Goal: Find specific page/section: Find specific page/section

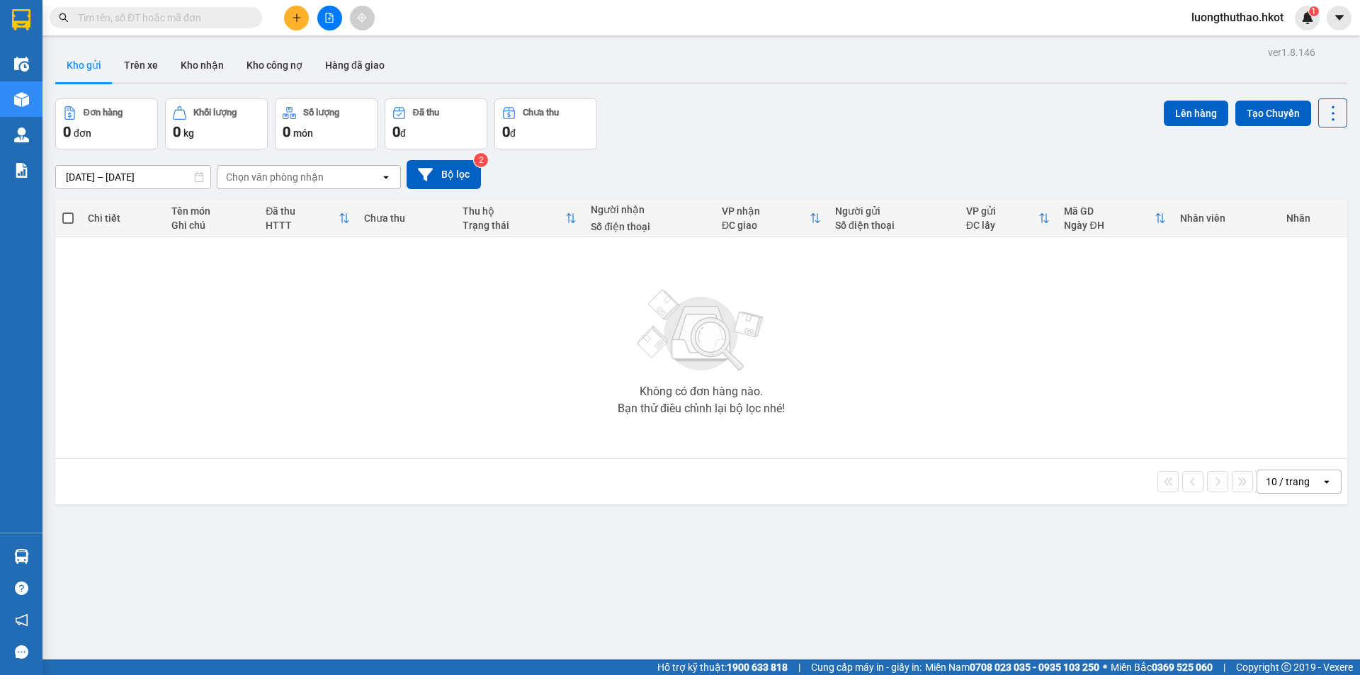
click at [172, 16] on input "text" at bounding box center [161, 18] width 167 height 16
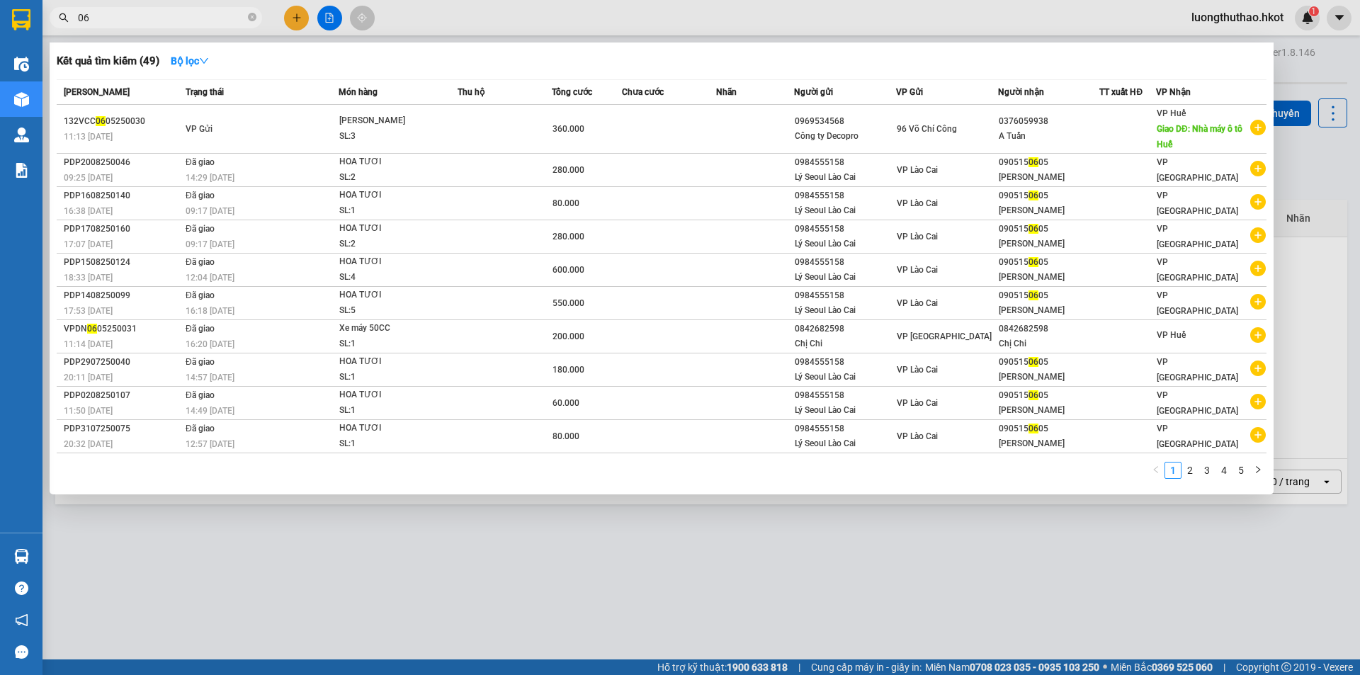
type input "0"
type input "8"
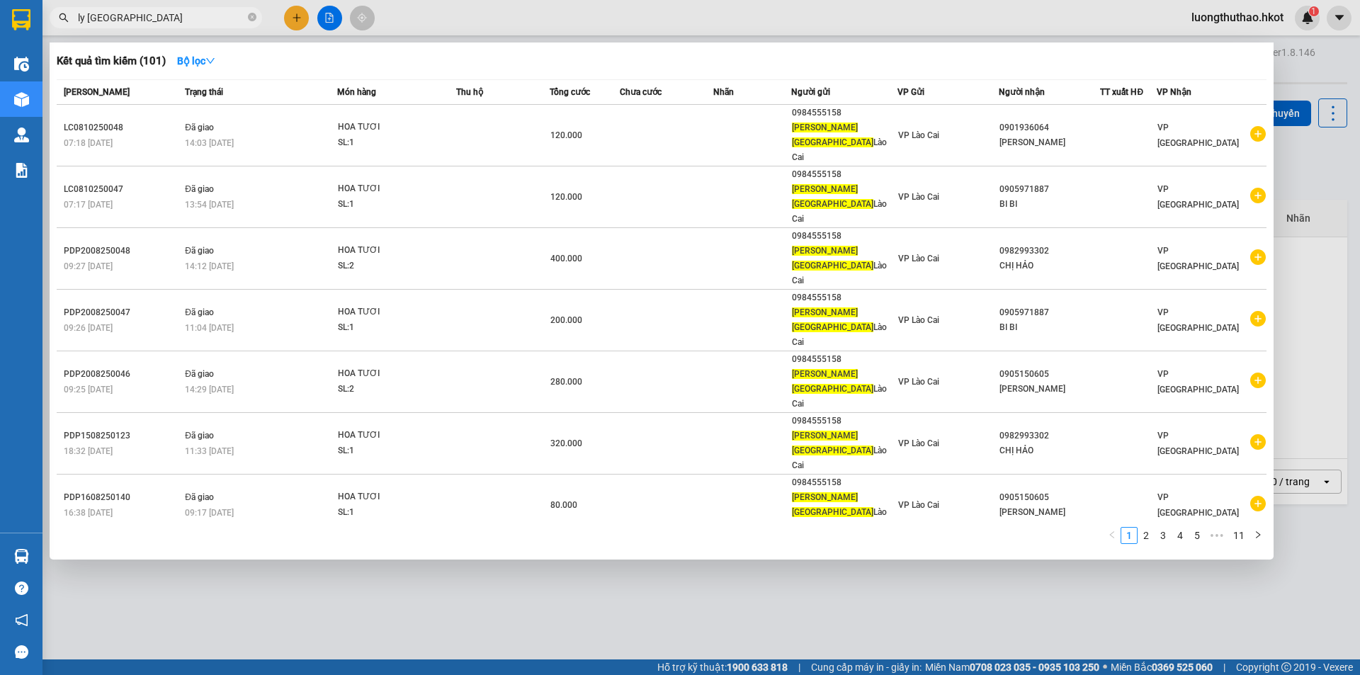
click at [140, 18] on input "ly [GEOGRAPHIC_DATA]" at bounding box center [161, 18] width 167 height 16
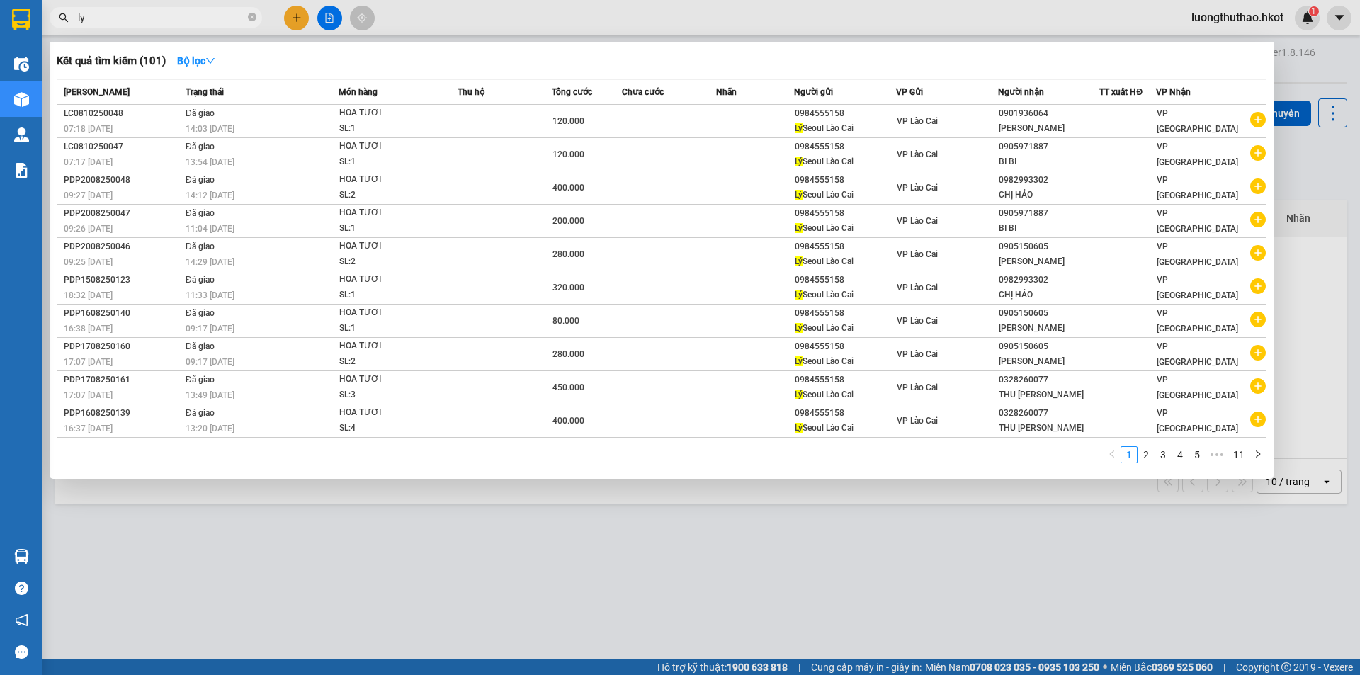
type input "l"
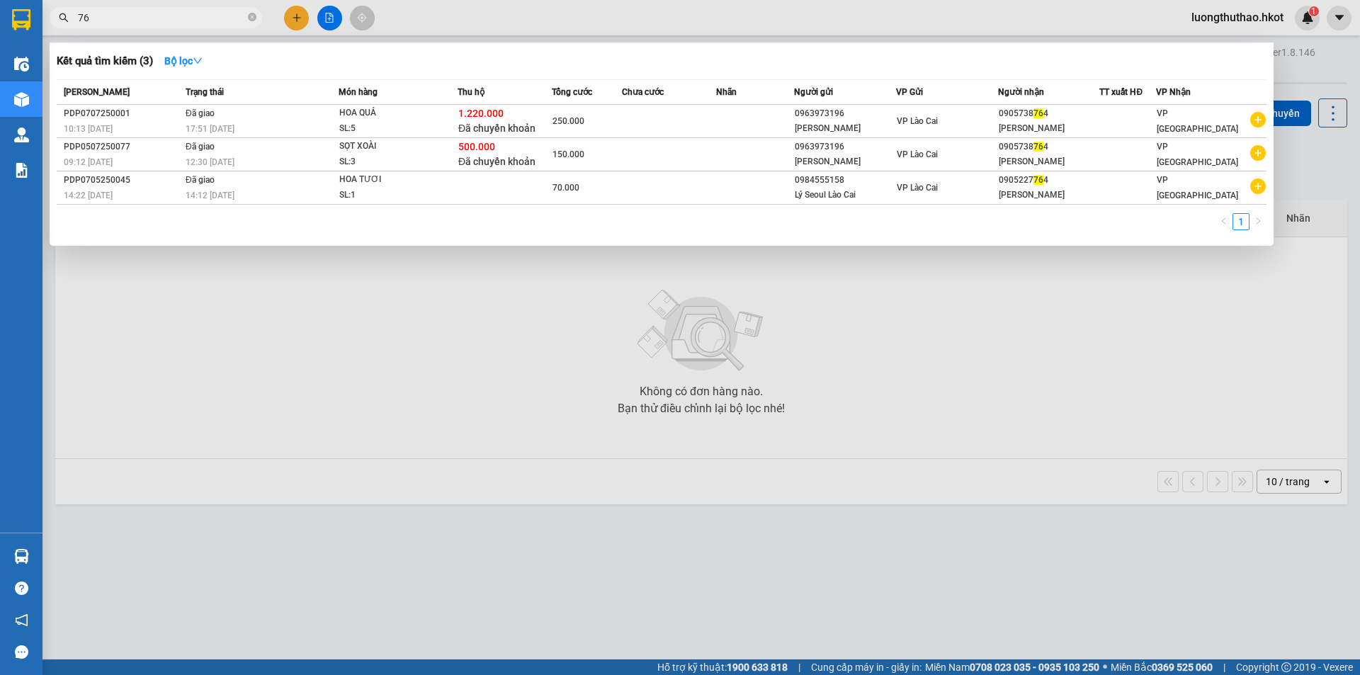
type input "7"
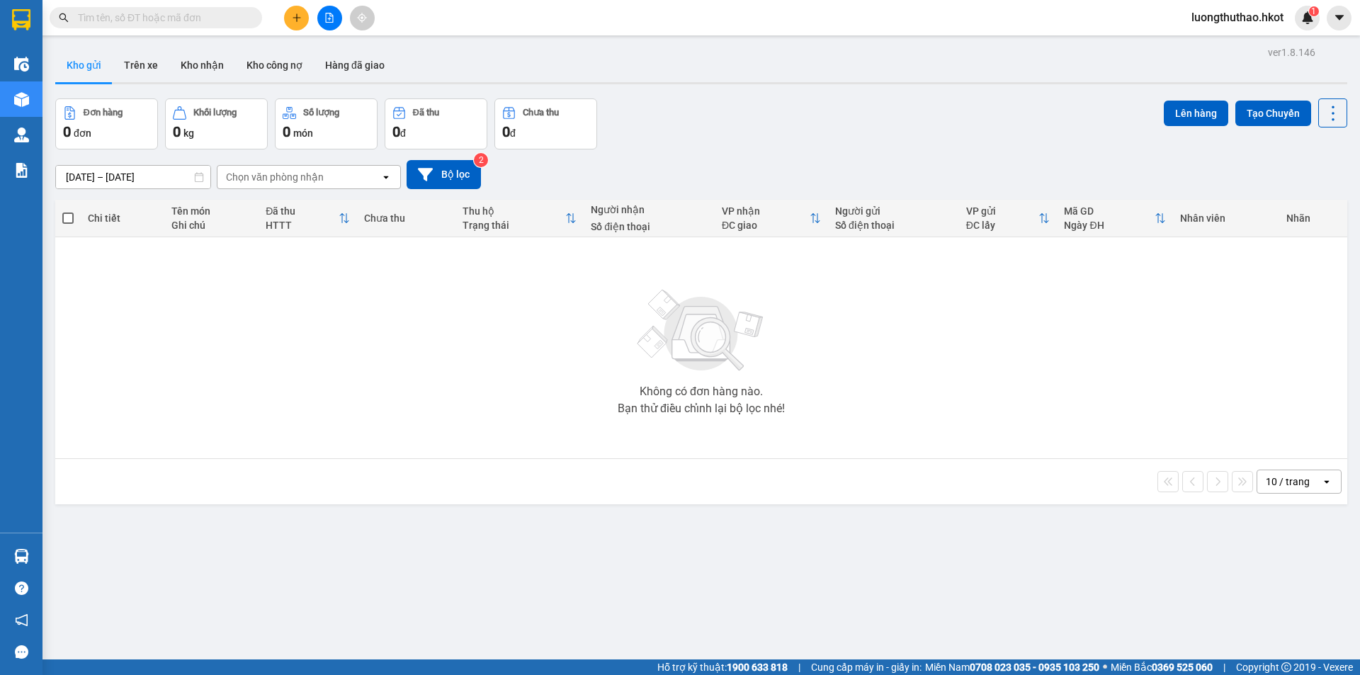
type input "y"
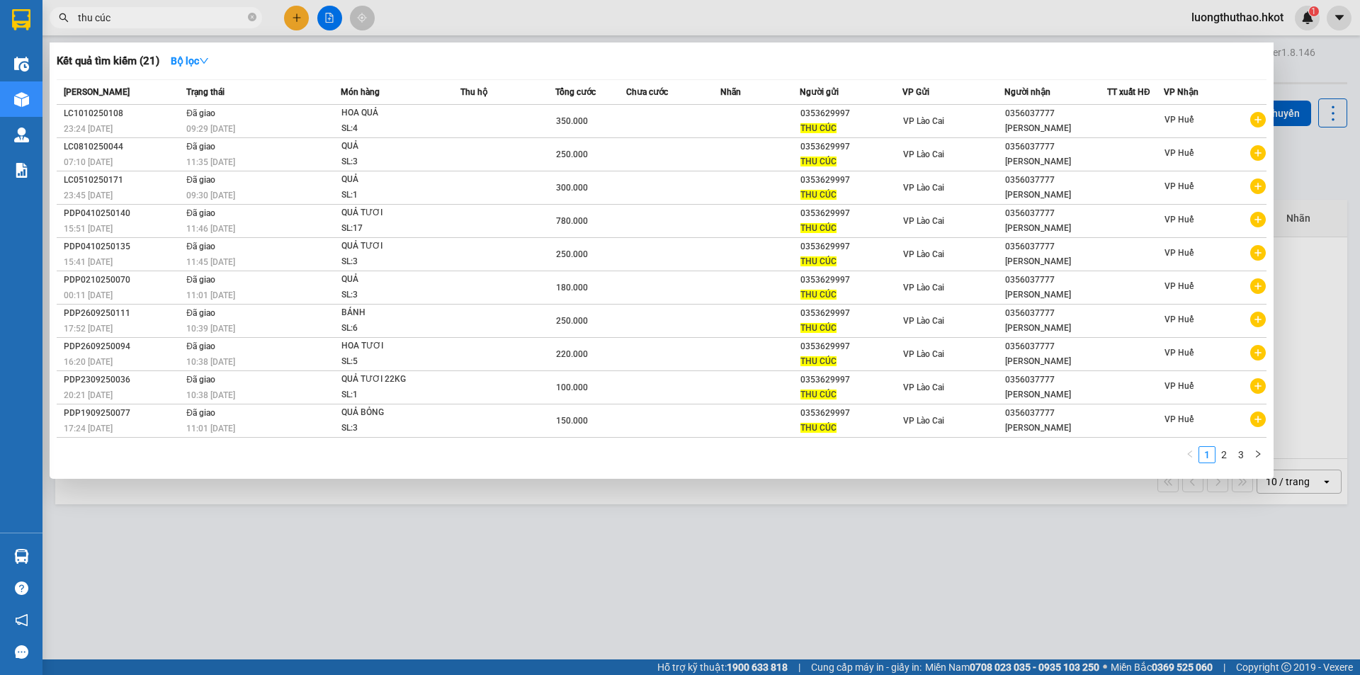
type input "thu cúc"
